Goal: Task Accomplishment & Management: Complete application form

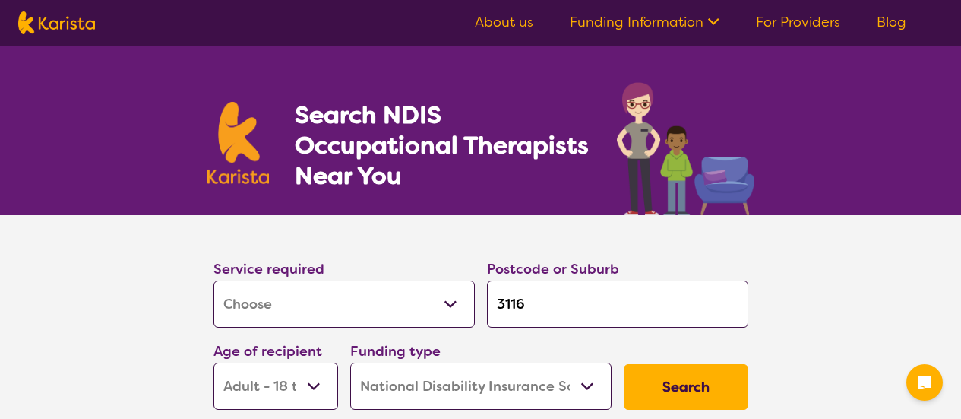
select select "[MEDICAL_DATA]"
select select "AD"
select select "NDIS"
select select "[MEDICAL_DATA]"
select select "AD"
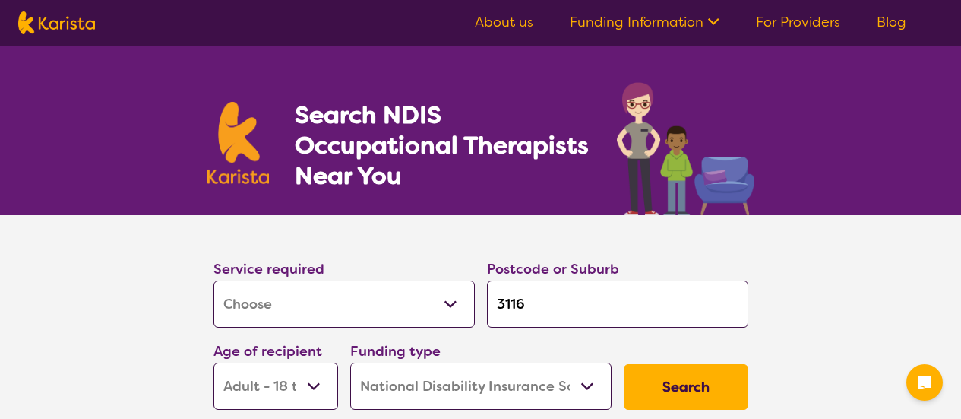
select select "NDIS"
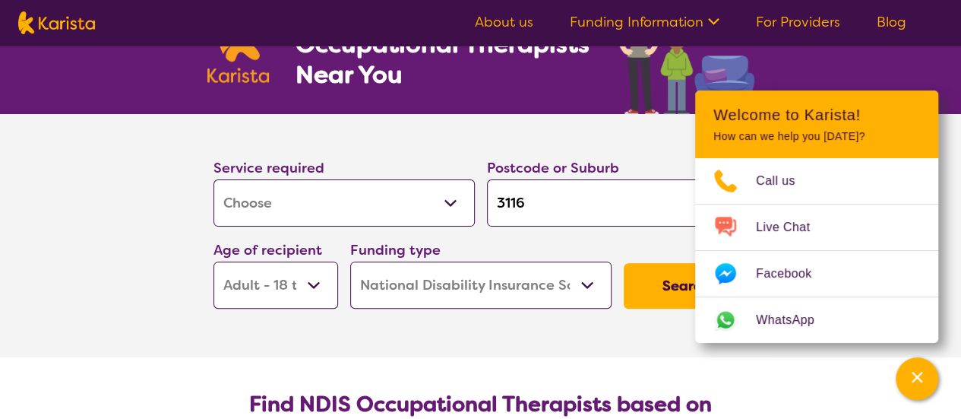
scroll to position [152, 0]
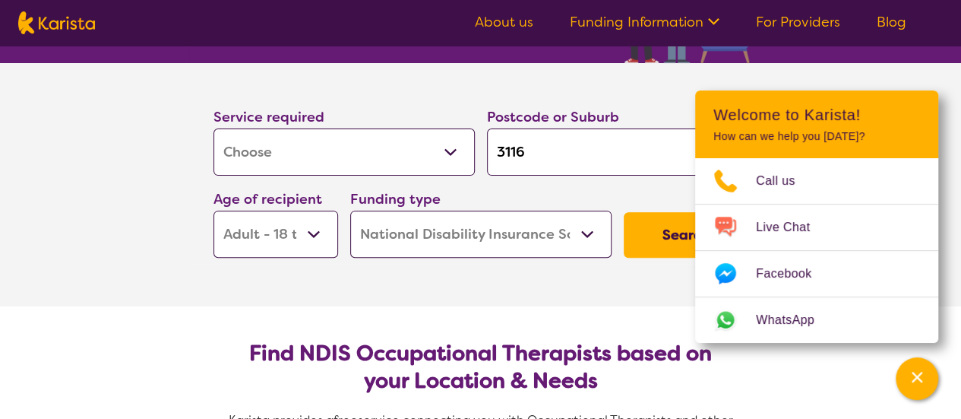
click at [249, 150] on select "Allied Health Assistant Assessment (ADHD or Autism) Behaviour support Counselli…" at bounding box center [344, 151] width 261 height 47
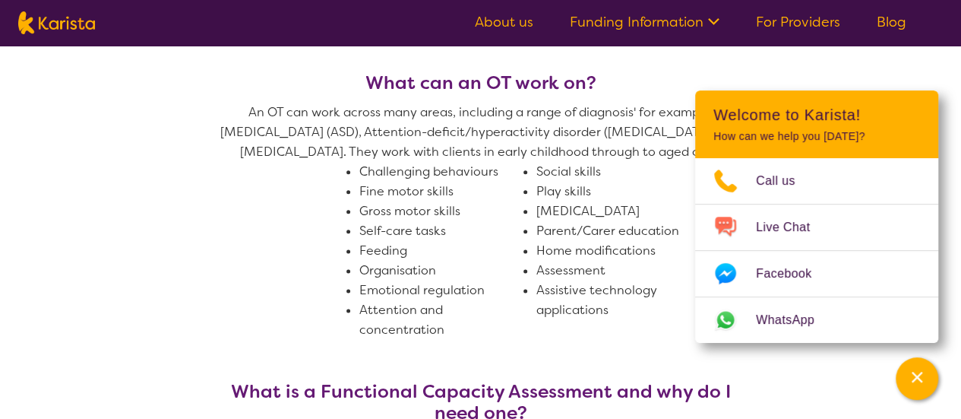
scroll to position [861, 0]
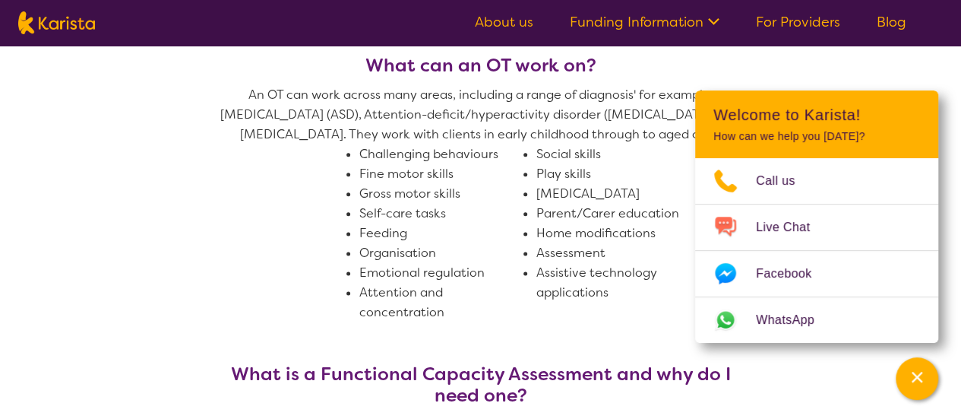
click at [550, 250] on li "Assessment" at bounding box center [618, 253] width 165 height 20
click at [536, 252] on li "Assessment" at bounding box center [618, 253] width 165 height 20
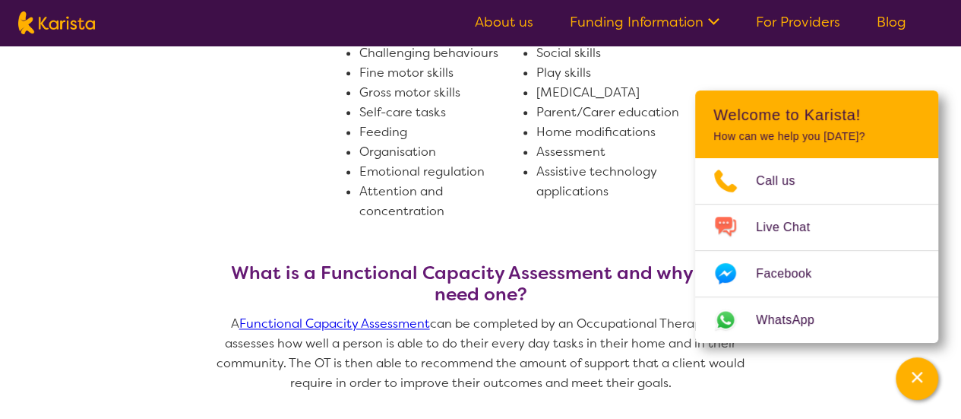
scroll to position [1013, 0]
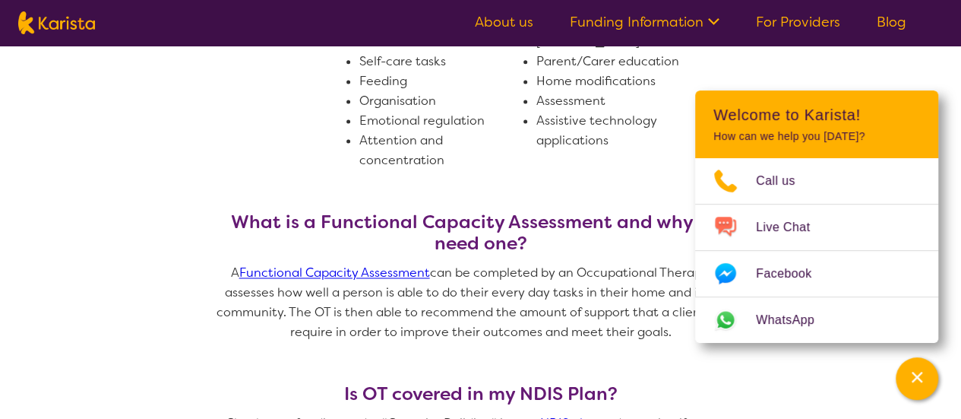
click at [400, 272] on link "Functional Capacity Assessment" at bounding box center [334, 272] width 191 height 16
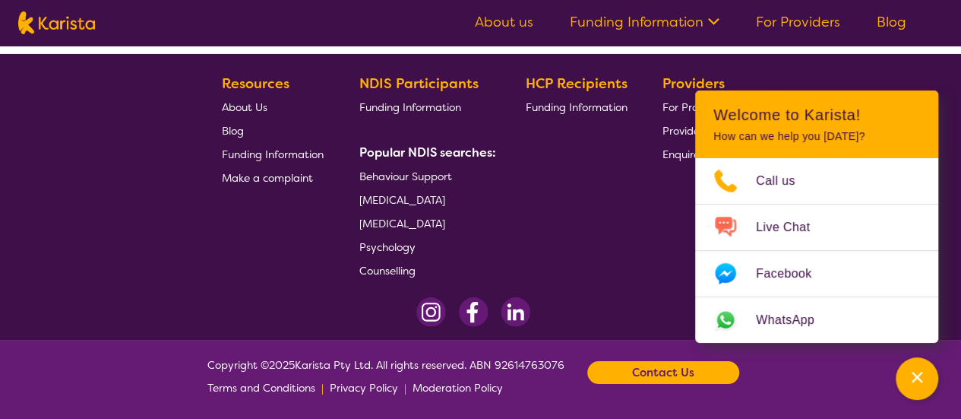
scroll to position [2675, 0]
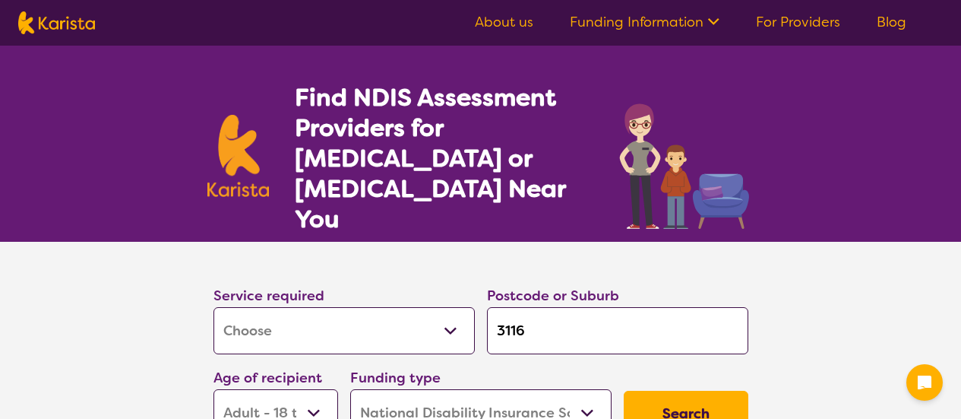
select select "Assessment ([MEDICAL_DATA] or [MEDICAL_DATA])"
select select "AD"
select select "NDIS"
select select "Assessment ([MEDICAL_DATA] or [MEDICAL_DATA])"
select select "AD"
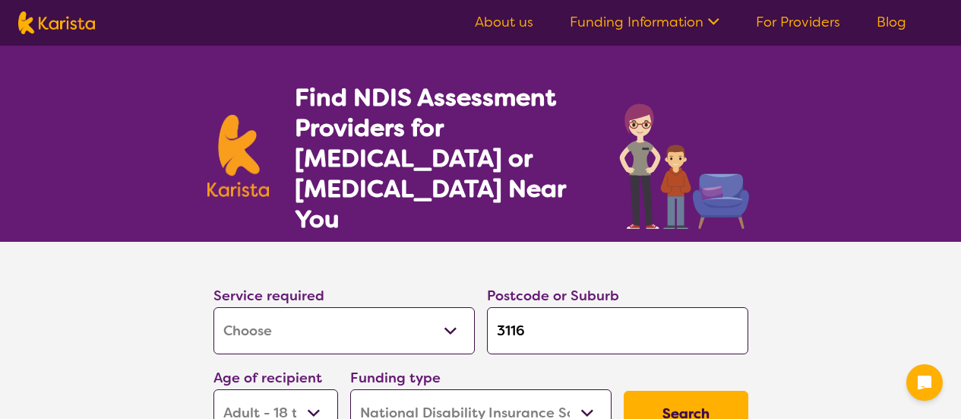
select select "NDIS"
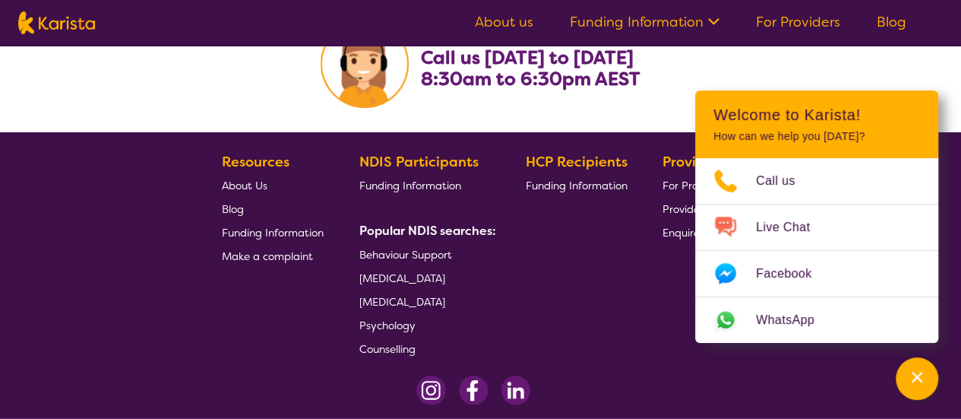
scroll to position [2736, 0]
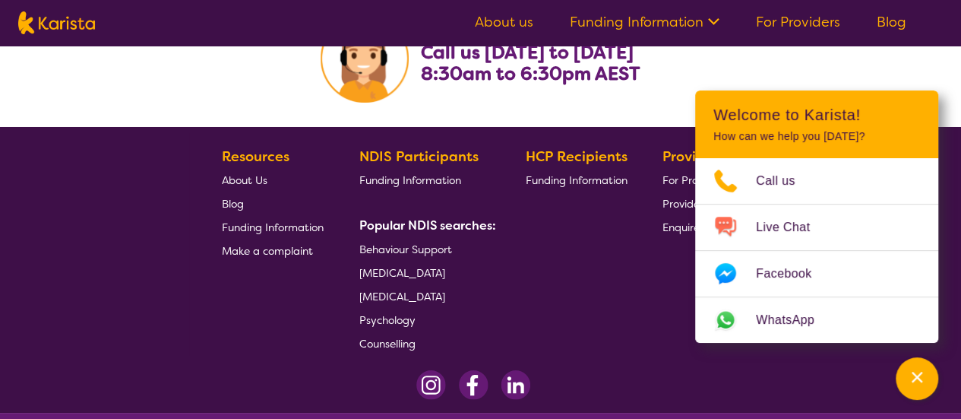
click at [413, 266] on span "[MEDICAL_DATA]" at bounding box center [402, 273] width 86 height 14
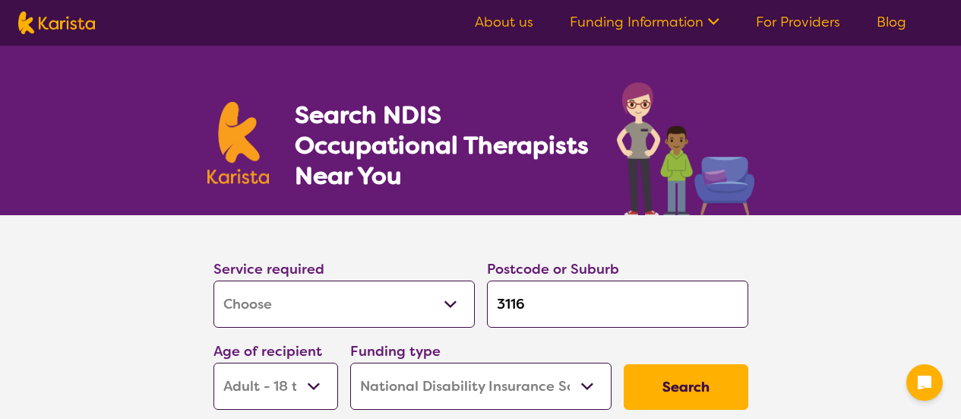
select select "[MEDICAL_DATA]"
select select "AD"
select select "NDIS"
select select "[MEDICAL_DATA]"
select select "AD"
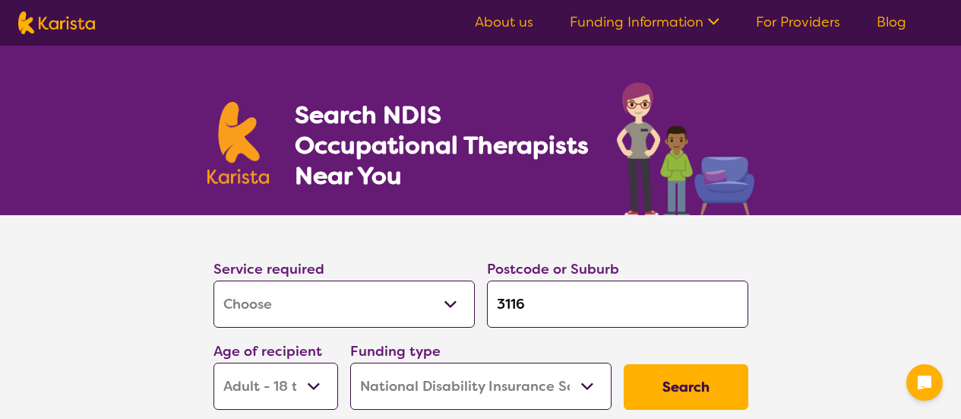
select select "NDIS"
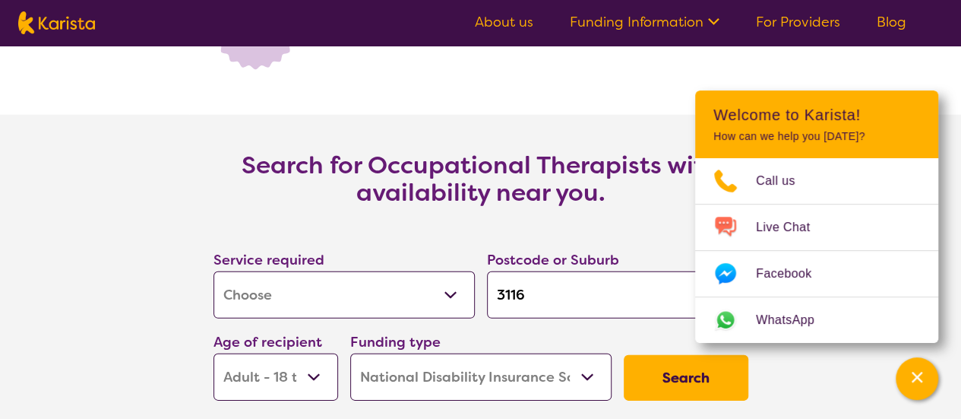
scroll to position [2128, 0]
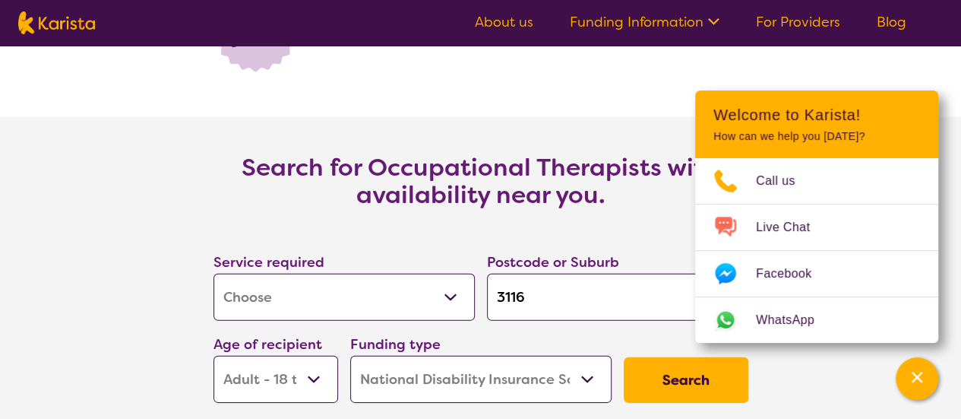
click at [677, 375] on button "Search" at bounding box center [686, 380] width 125 height 46
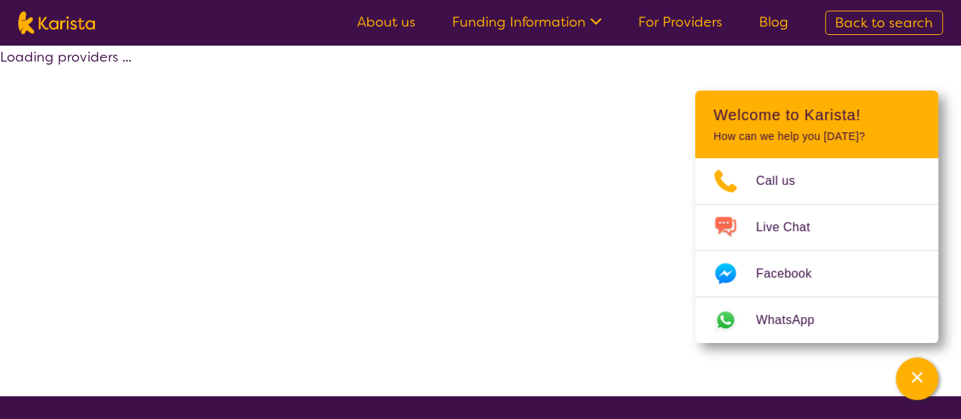
select select "by_score"
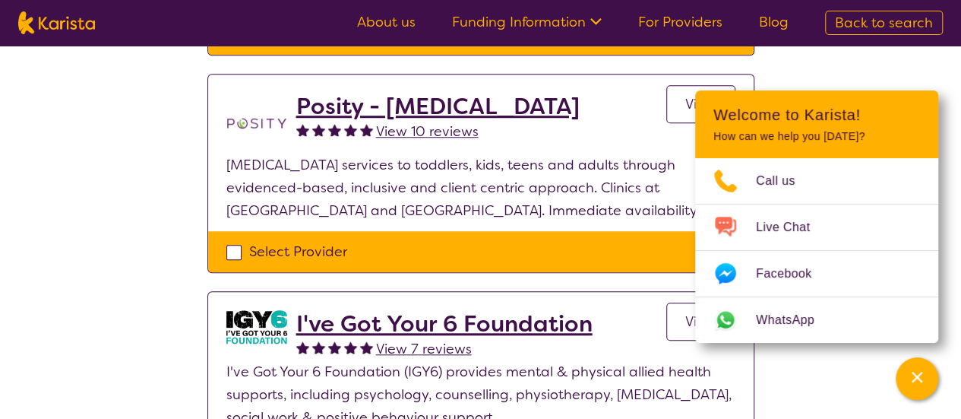
scroll to position [506, 0]
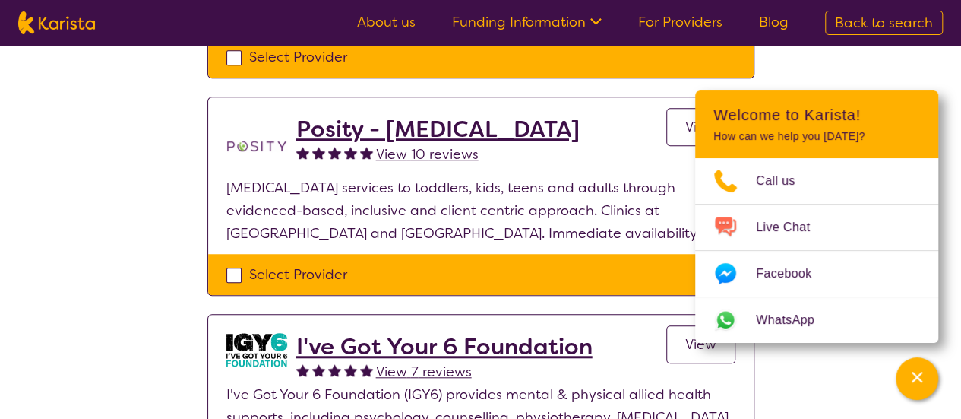
click at [235, 263] on div "Select Provider" at bounding box center [480, 274] width 509 height 23
checkbox input "true"
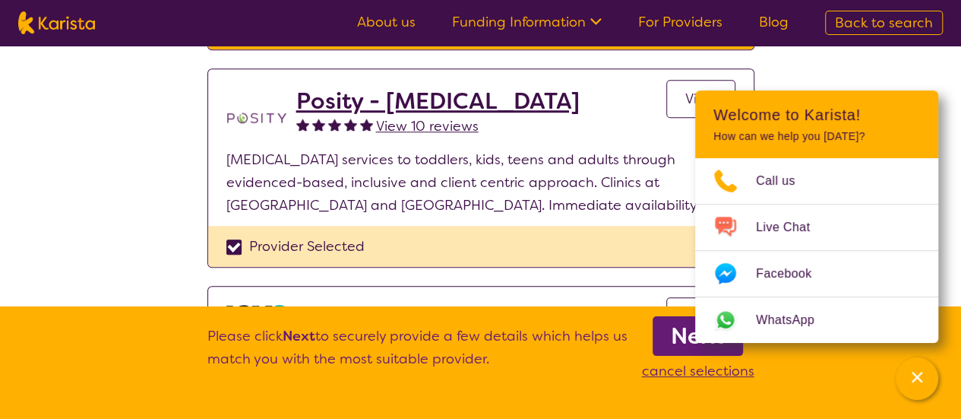
scroll to position [557, 0]
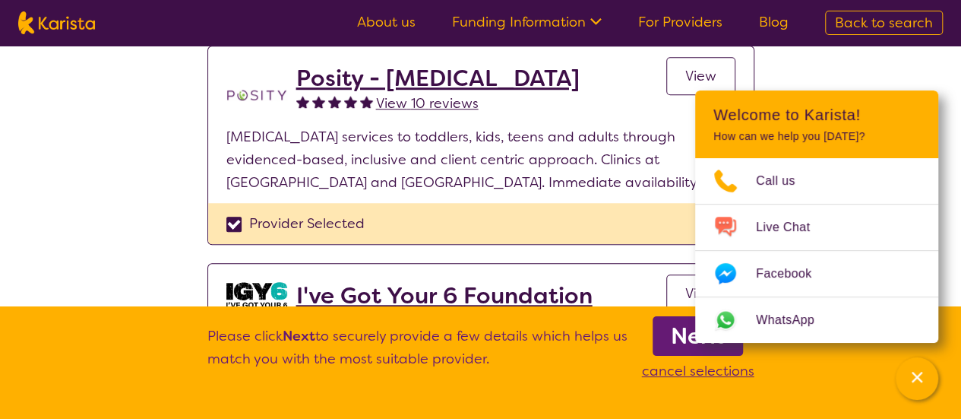
click at [699, 67] on span "View" at bounding box center [700, 76] width 31 height 18
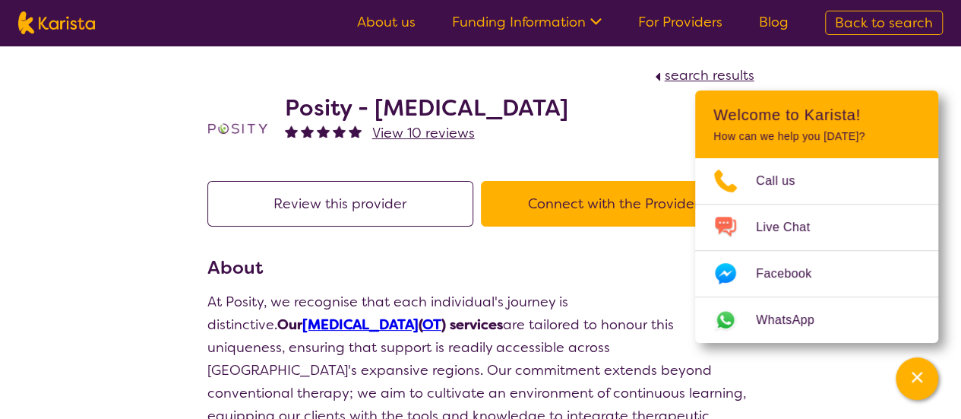
click at [624, 202] on button "Connect with the Provider" at bounding box center [614, 204] width 266 height 46
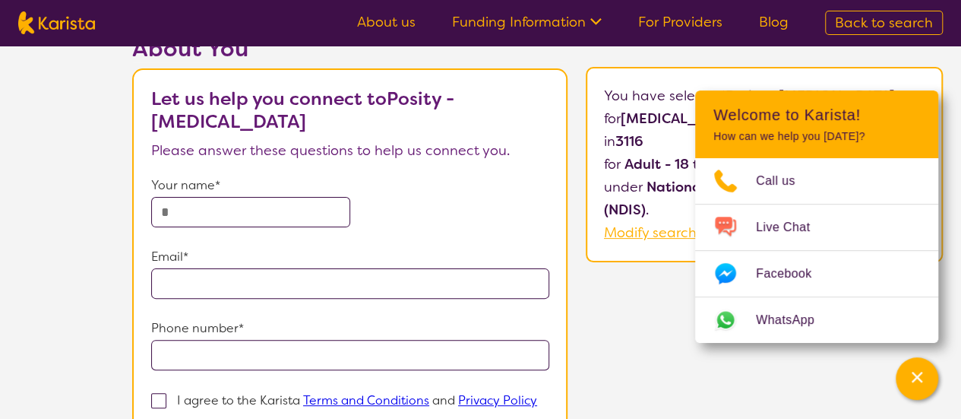
scroll to position [101, 0]
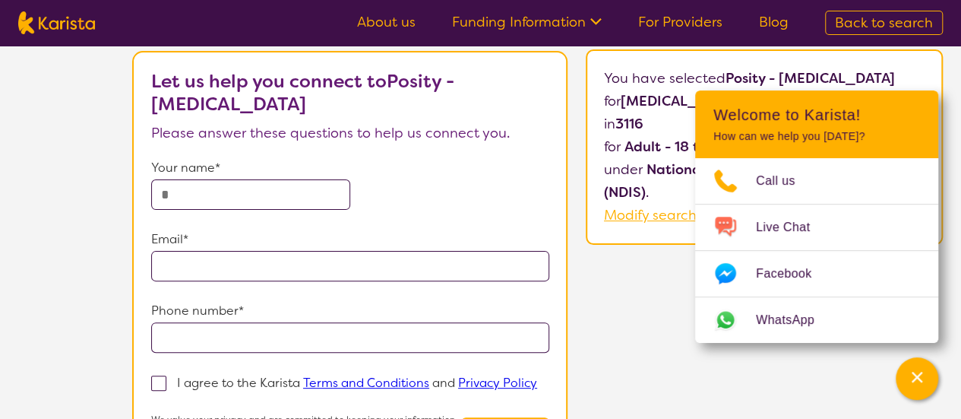
click at [168, 191] on input "text" at bounding box center [250, 194] width 199 height 30
type input "**********"
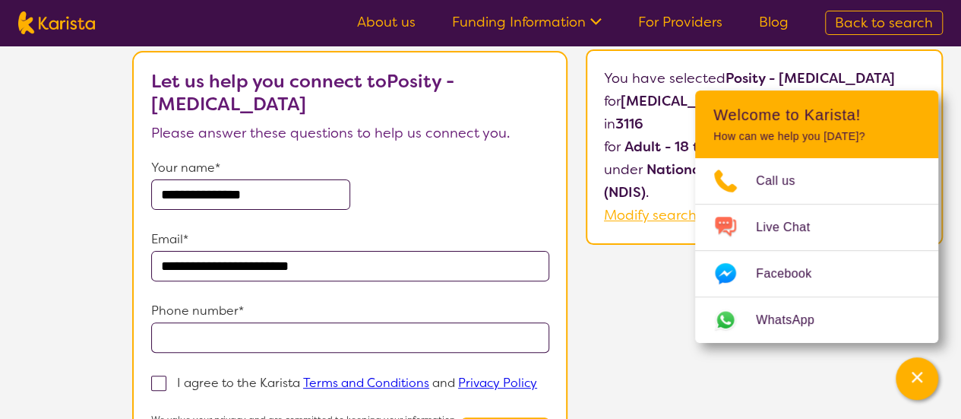
type input "**********"
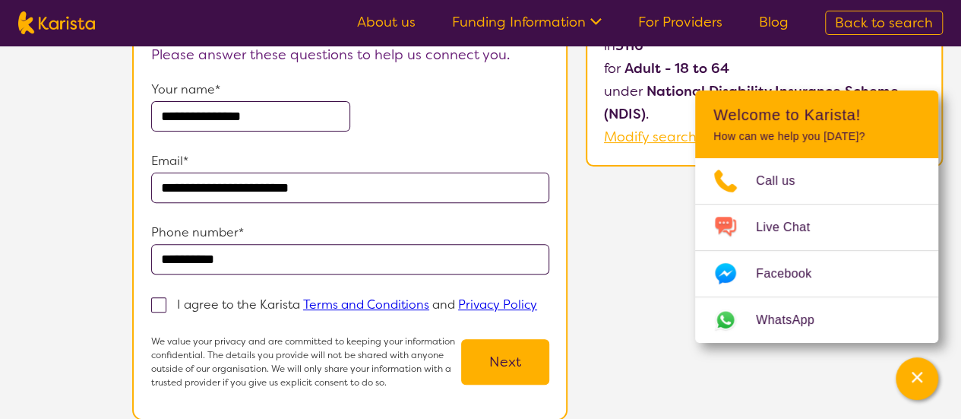
scroll to position [202, 0]
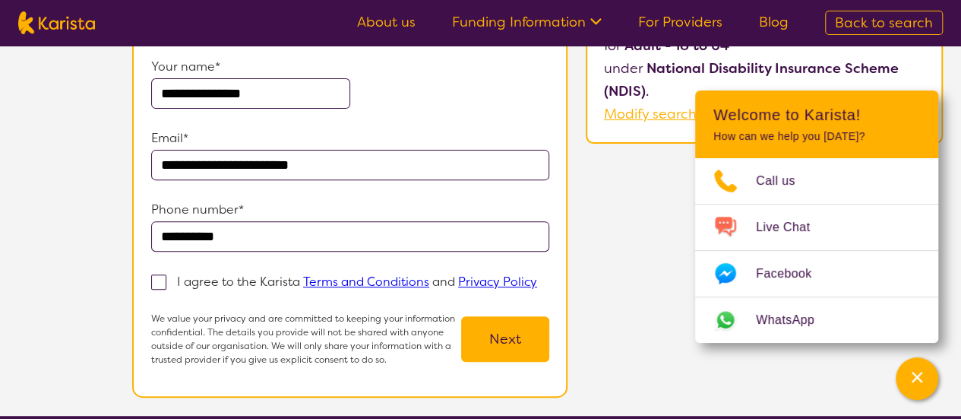
click at [156, 279] on span at bounding box center [158, 281] width 15 height 15
click at [537, 279] on input "I agree to the Karista Terms and Conditions and Privacy Policy" at bounding box center [542, 281] width 10 height 10
checkbox input "true"
click at [517, 335] on button "Next" at bounding box center [505, 339] width 88 height 46
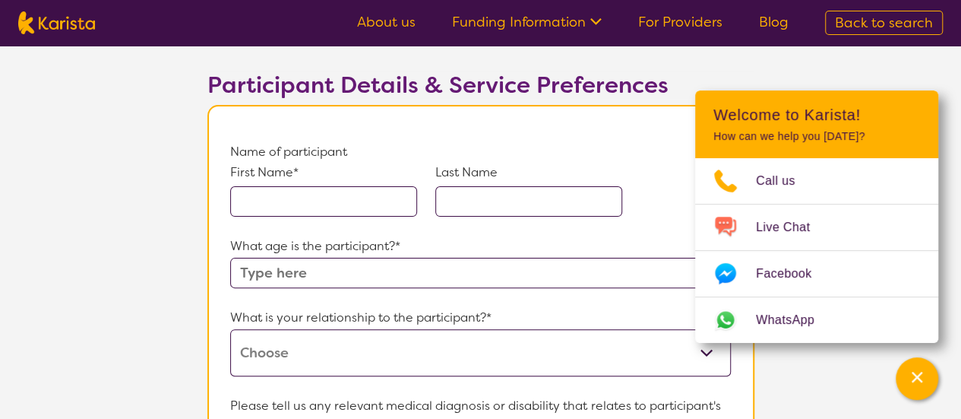
scroll to position [101, 0]
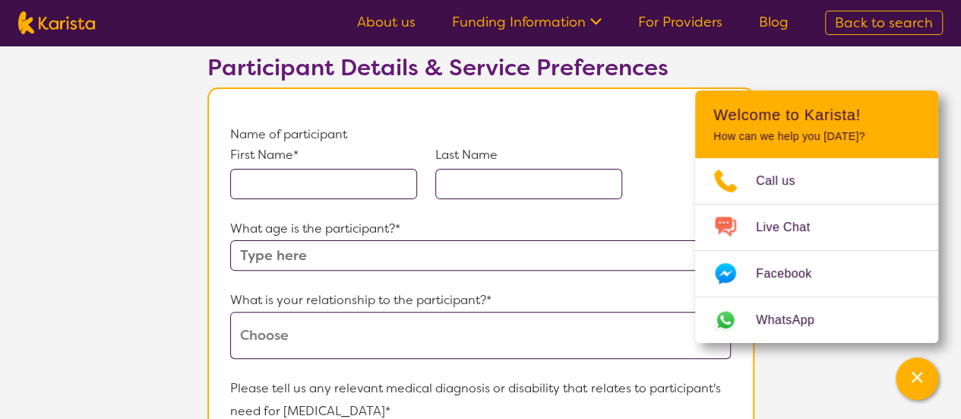
click at [251, 185] on input "text" at bounding box center [323, 184] width 187 height 30
type input "[PERSON_NAME]"
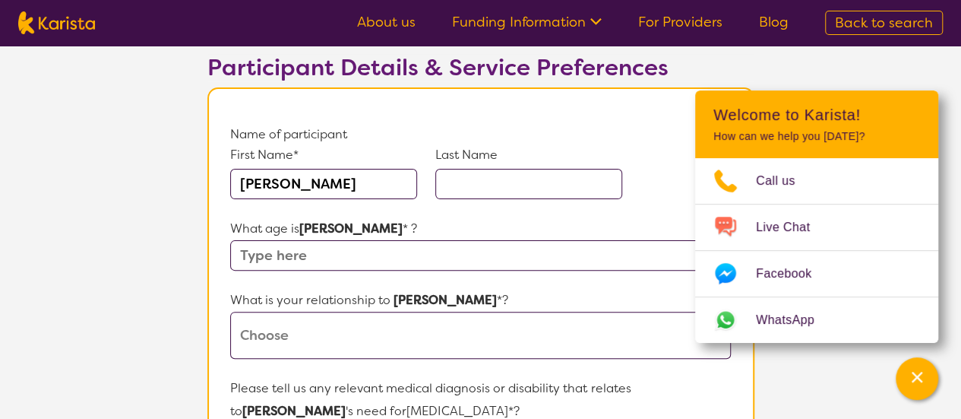
click at [460, 177] on input "text" at bounding box center [528, 184] width 187 height 30
type input "[PERSON_NAME]"
click at [249, 255] on input "text" at bounding box center [480, 255] width 500 height 30
type input "35"
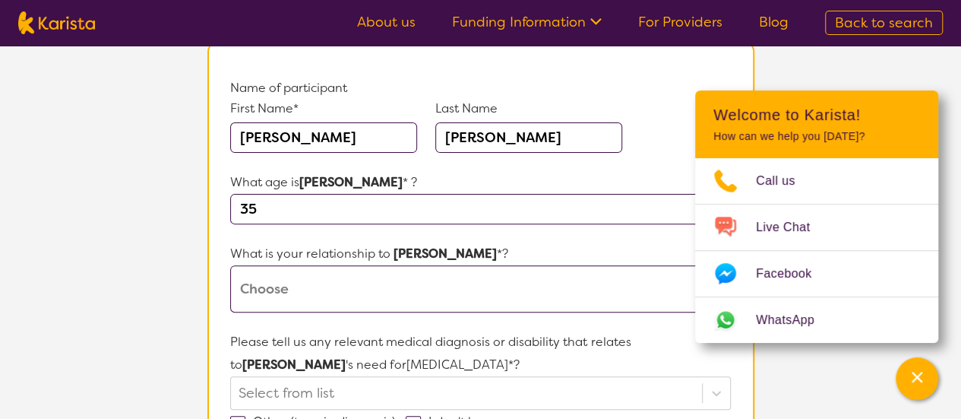
scroll to position [152, 0]
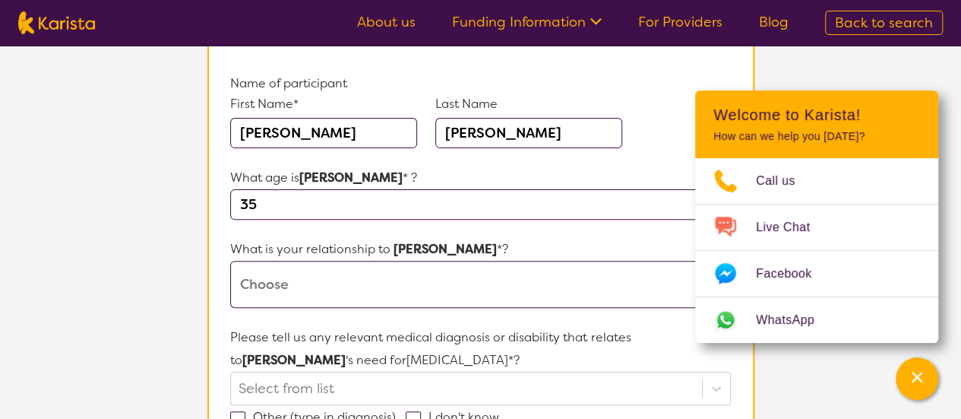
click at [291, 277] on select "This request is for myself I am their parent I am their child I am their spouse…" at bounding box center [480, 284] width 500 height 47
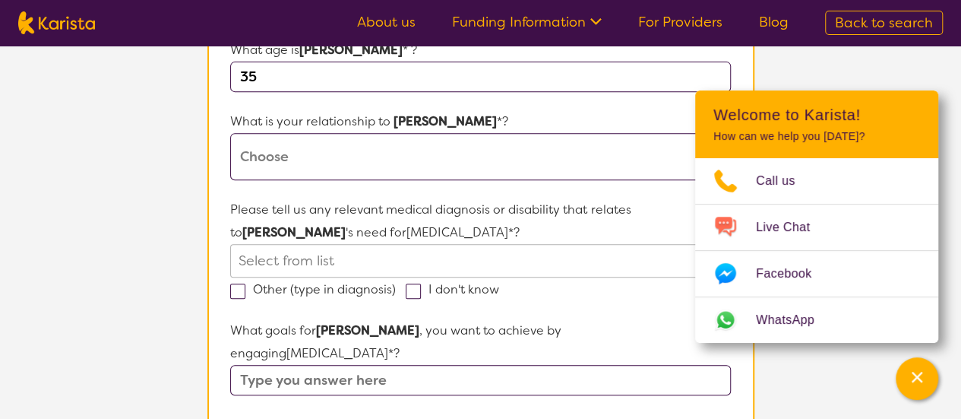
scroll to position [304, 0]
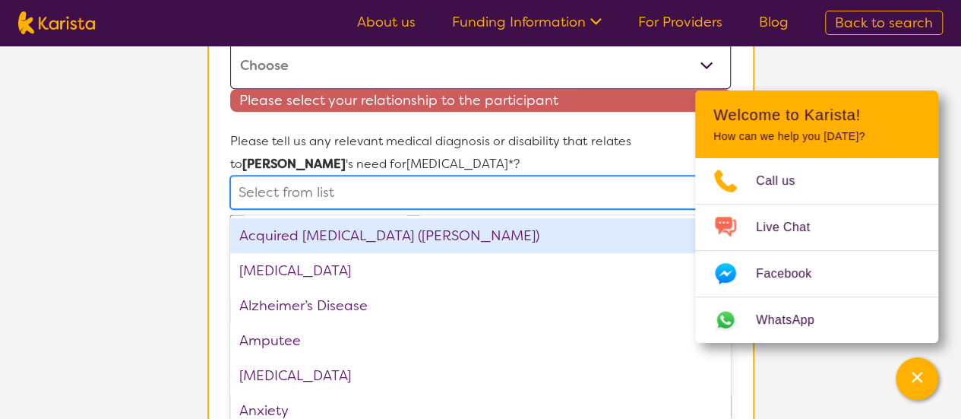
click at [324, 209] on div "option Acquired [MEDICAL_DATA] (ABI) focused, 1 of 75. 75 results available. Us…" at bounding box center [480, 192] width 500 height 33
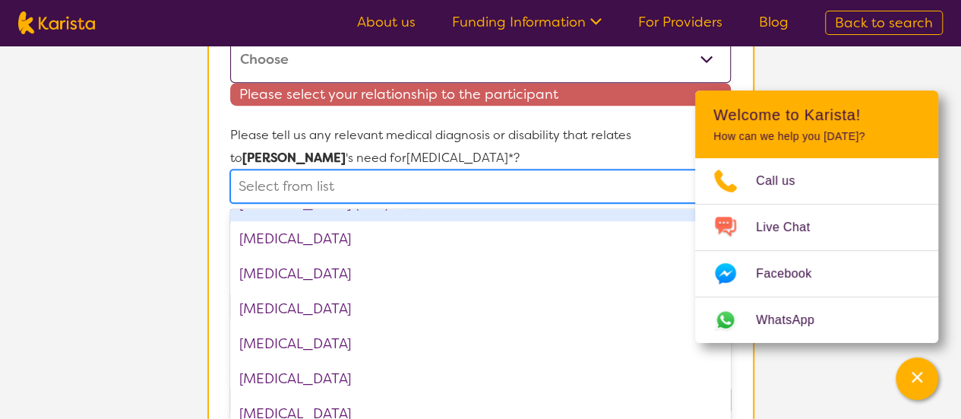
scroll to position [810, 0]
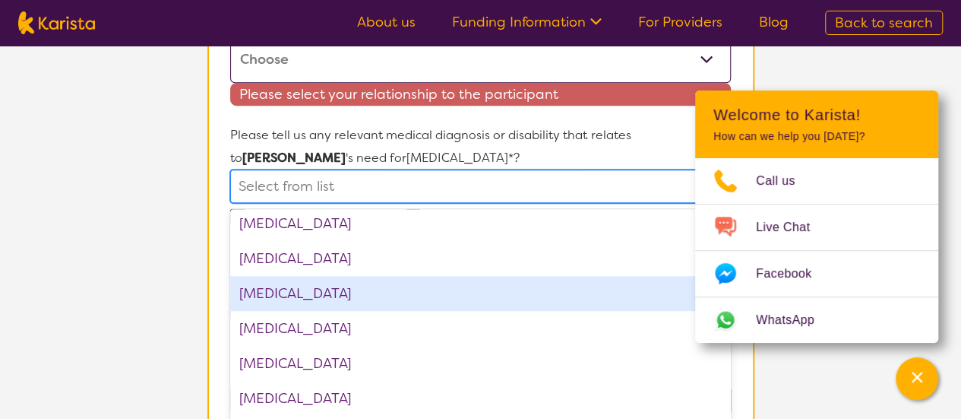
click at [326, 288] on div "[MEDICAL_DATA]" at bounding box center [480, 293] width 500 height 35
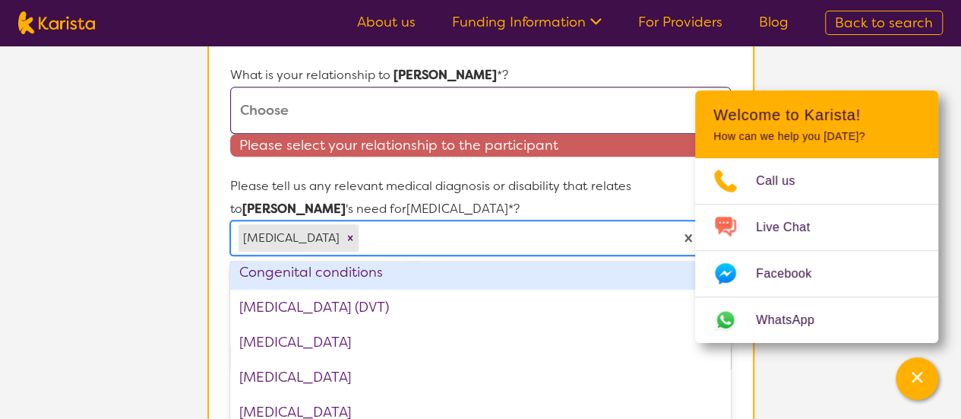
scroll to position [275, 0]
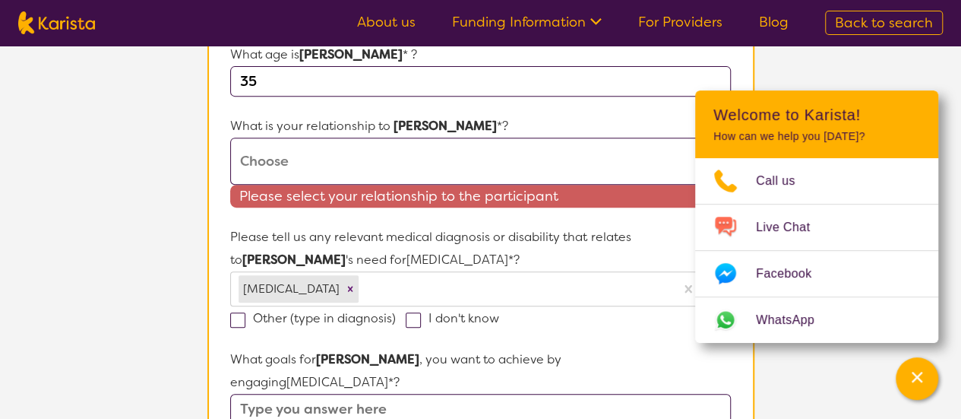
click at [283, 151] on select "This request is for myself I am their parent I am their child I am their spouse…" at bounding box center [480, 161] width 500 height 47
select select "I am their parent"
click at [230, 138] on select "This request is for myself I am their parent I am their child I am their spouse…" at bounding box center [480, 161] width 500 height 47
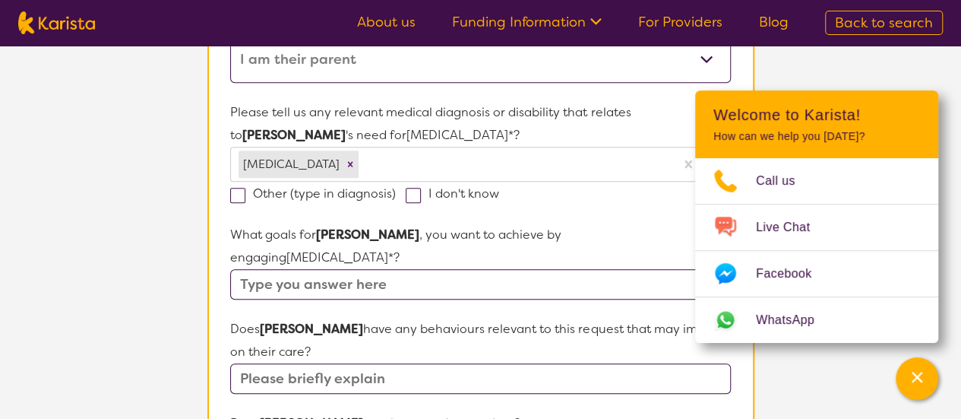
scroll to position [427, 0]
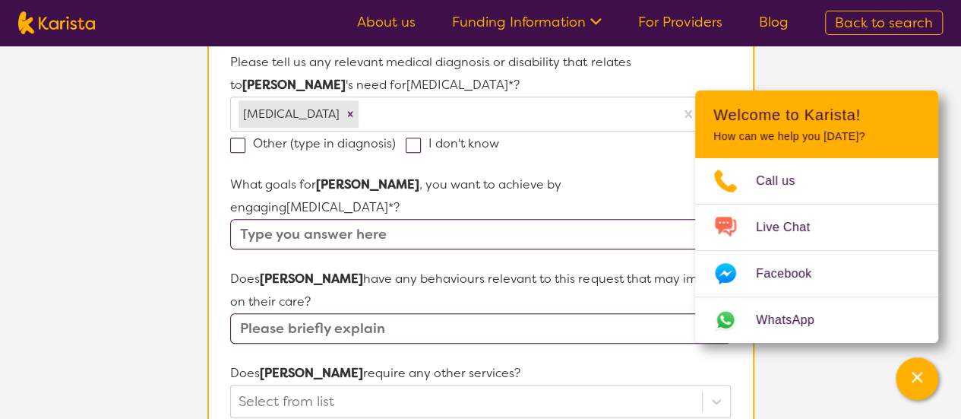
click at [254, 219] on input "text" at bounding box center [480, 234] width 500 height 30
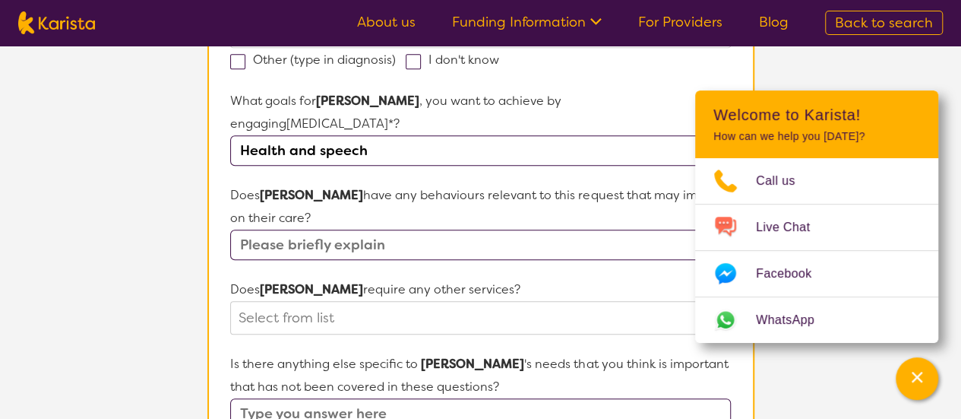
scroll to position [529, 0]
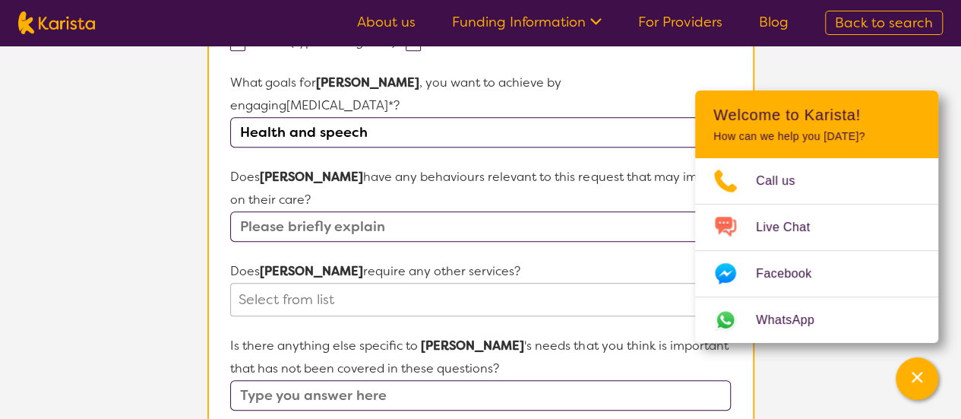
type input "Health and speech"
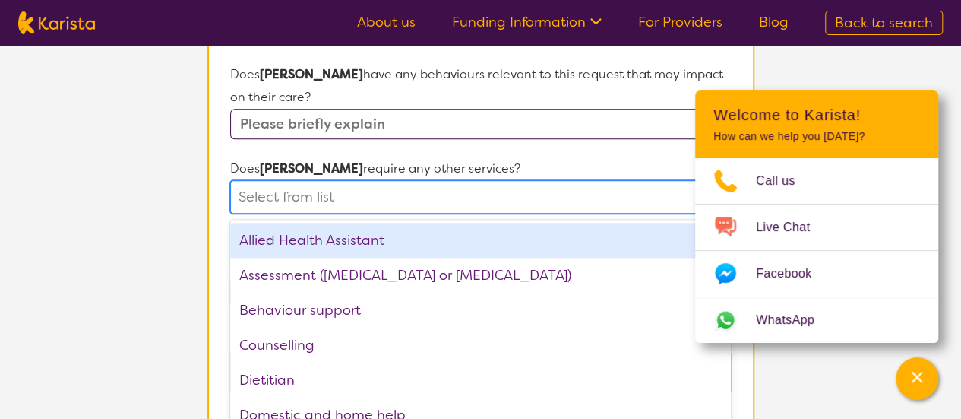
scroll to position [641, 0]
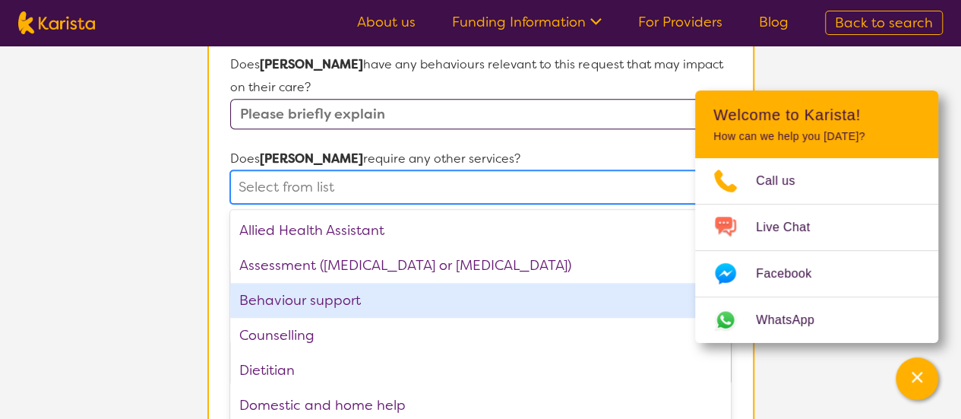
click at [294, 204] on div "option Behaviour support focused, 3 of 21. 21 results available. Use Up and Dow…" at bounding box center [480, 186] width 500 height 33
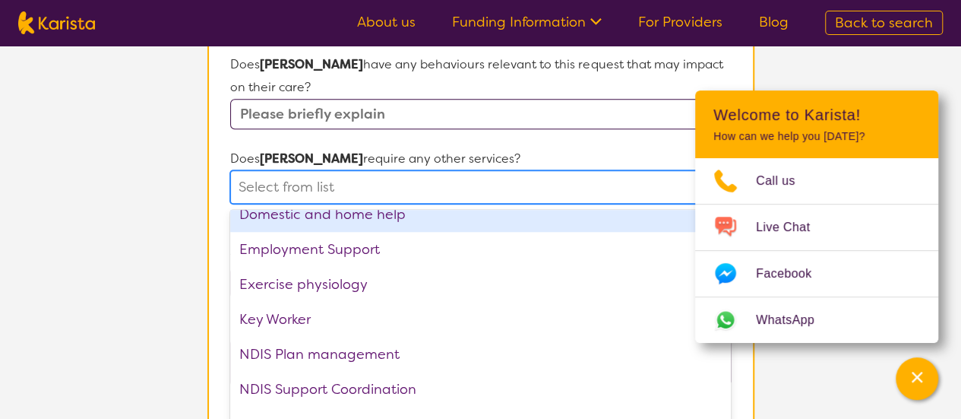
scroll to position [202, 0]
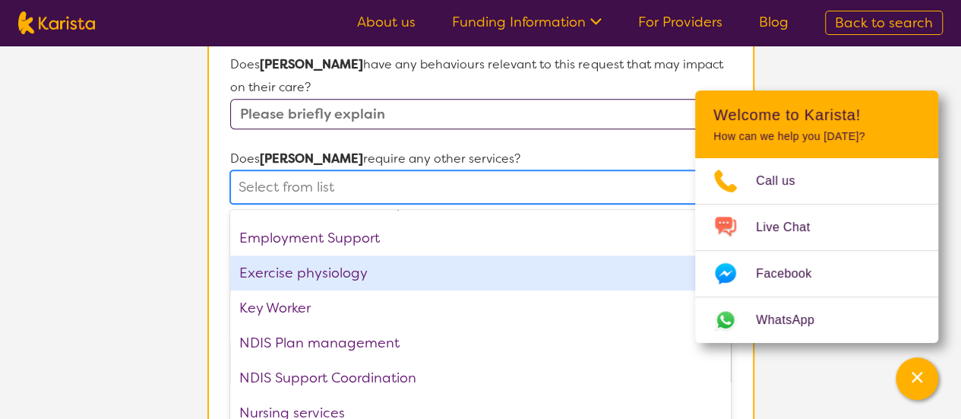
click at [347, 255] on div "Exercise physiology" at bounding box center [480, 272] width 500 height 35
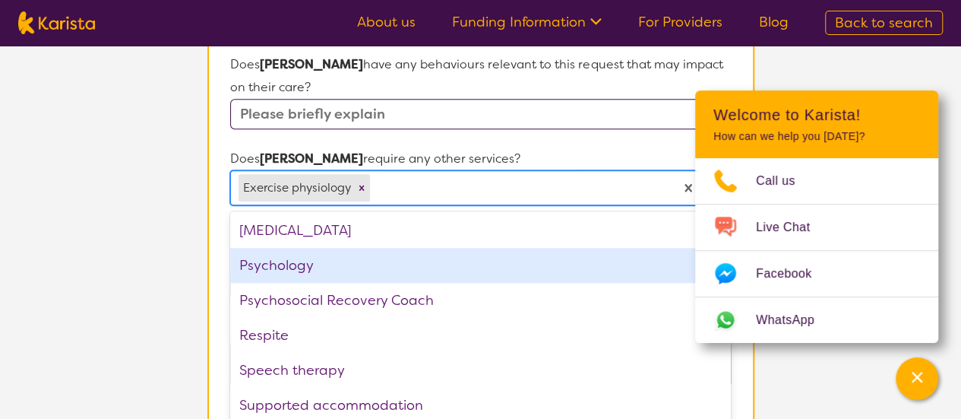
scroll to position [477, 0]
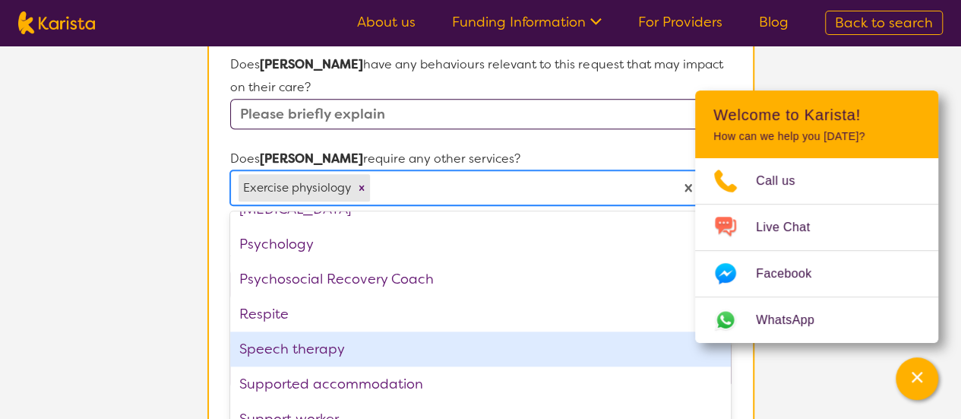
click at [331, 331] on div "Speech therapy" at bounding box center [480, 348] width 500 height 35
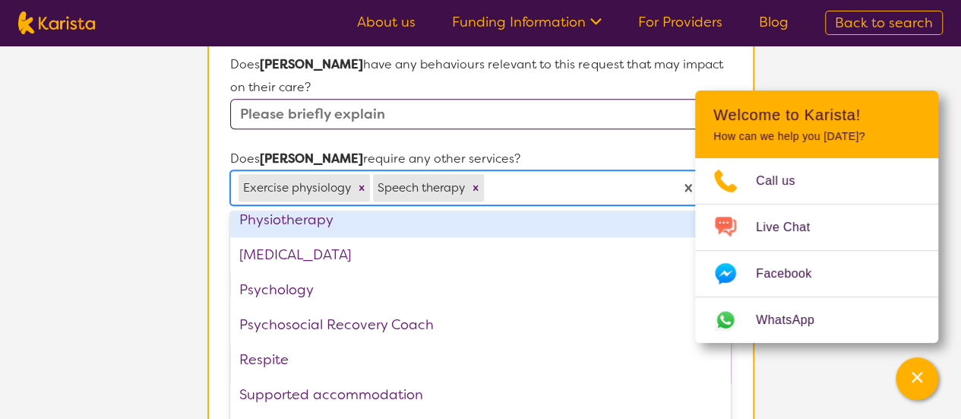
scroll to position [442, 0]
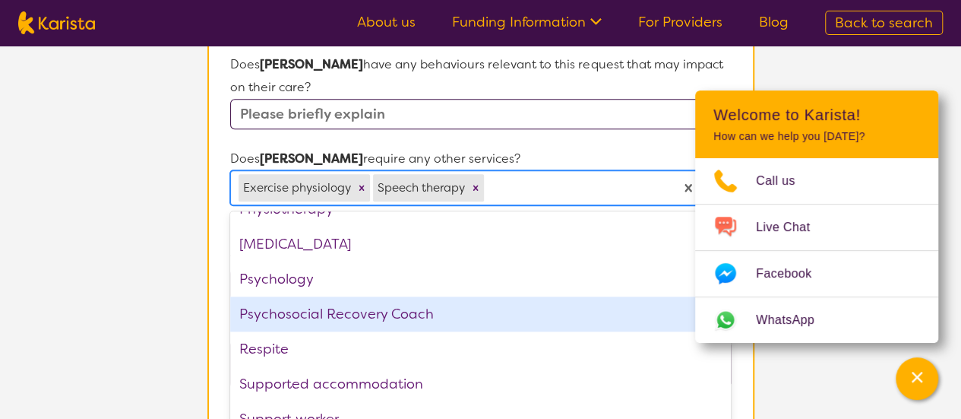
drag, startPoint x: 585, startPoint y: 271, endPoint x: 587, endPoint y: 285, distance: 13.8
click at [586, 296] on div "Psychosocial Recovery Coach" at bounding box center [480, 313] width 500 height 35
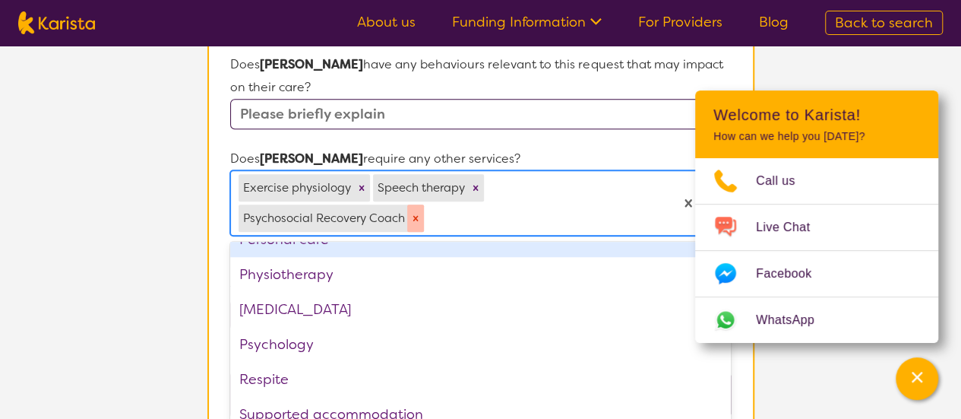
click at [414, 215] on icon "Remove Psychosocial Recovery Coach" at bounding box center [415, 217] width 5 height 5
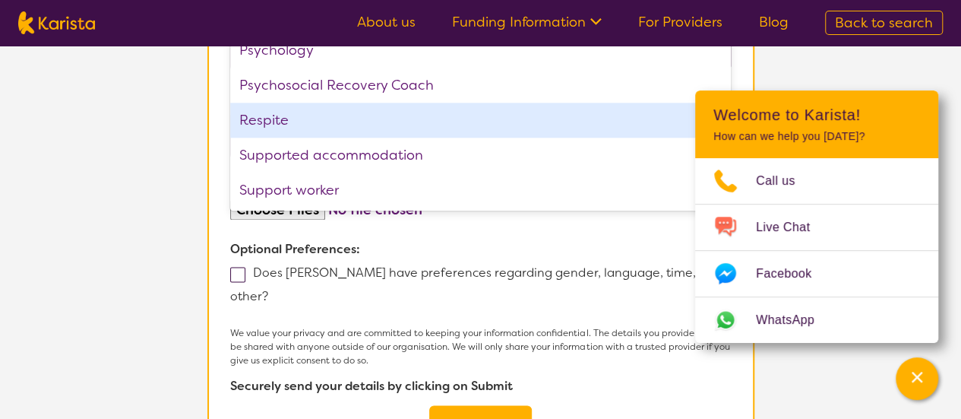
scroll to position [894, 0]
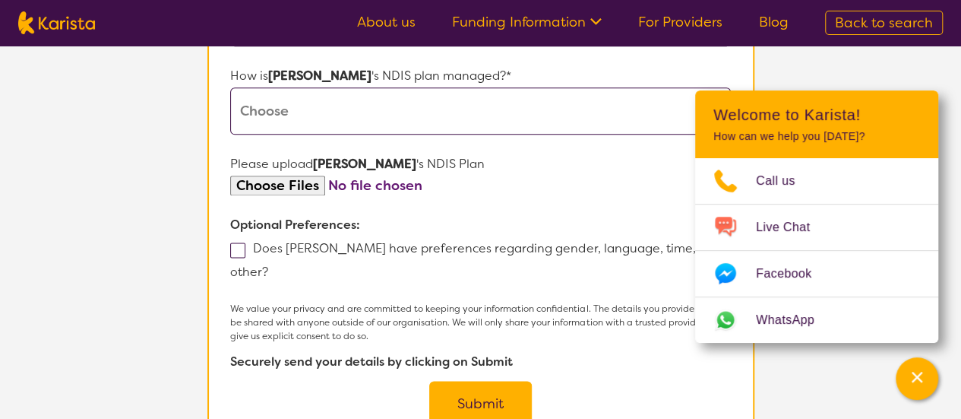
click at [492, 381] on button "Submit" at bounding box center [480, 404] width 103 height 46
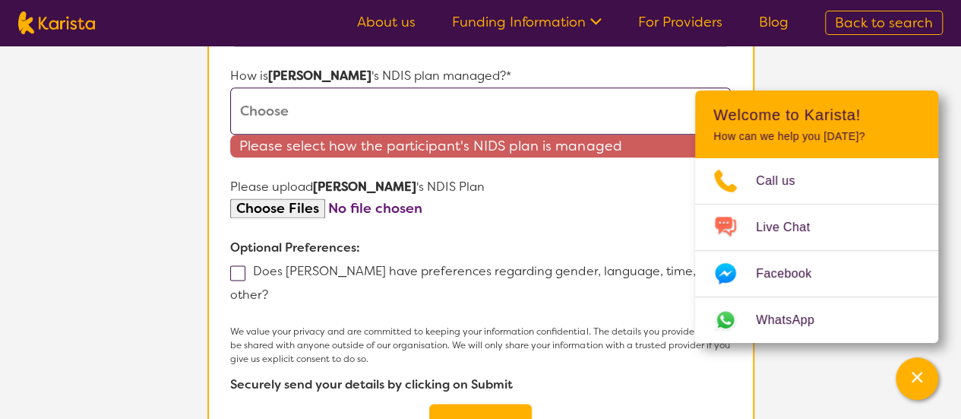
click at [302, 198] on input "file" at bounding box center [480, 208] width 500 height 21
click at [480, 403] on button "Submit" at bounding box center [480, 426] width 103 height 46
click at [289, 87] on select "Self-managed NDIS plan Managed by a registered plan management provider (not th…" at bounding box center [480, 110] width 500 height 47
select select "Self Managed"
click at [230, 87] on select "Self-managed NDIS plan Managed by a registered plan management provider (not th…" at bounding box center [480, 110] width 500 height 47
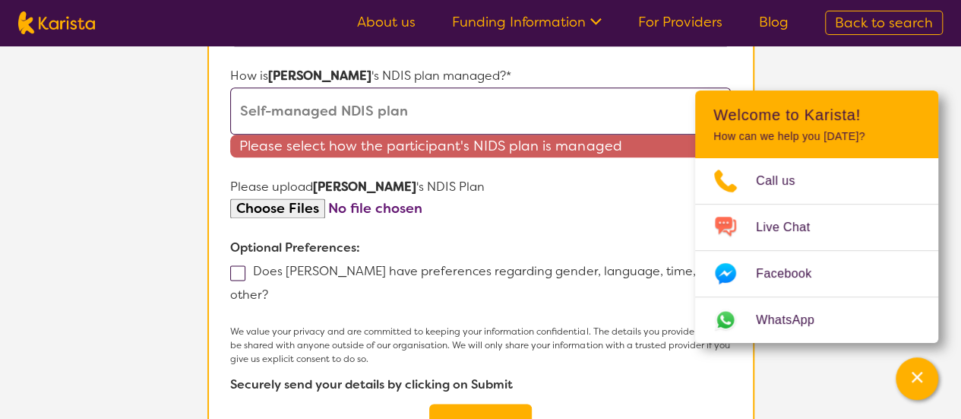
scroll to position [945, 0]
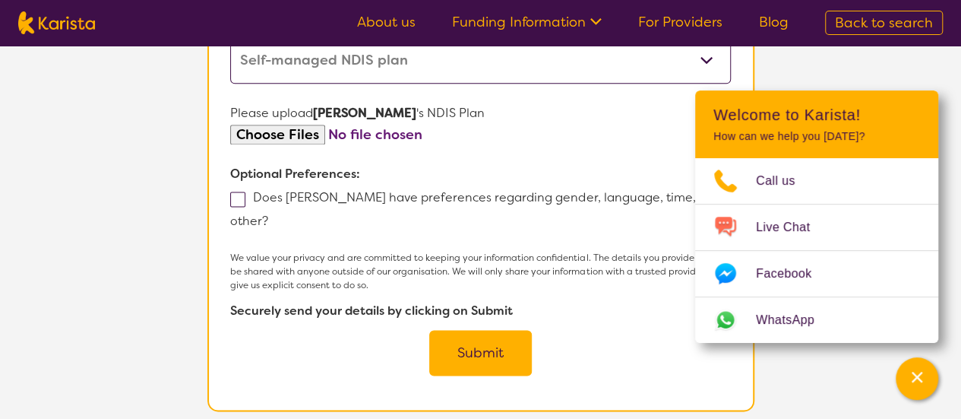
click at [474, 330] on button "Submit" at bounding box center [480, 353] width 103 height 46
